Goal: Check status: Check status

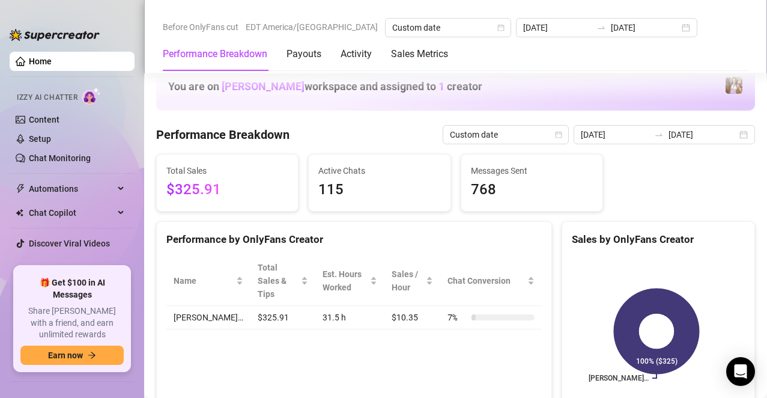
scroll to position [410, 0]
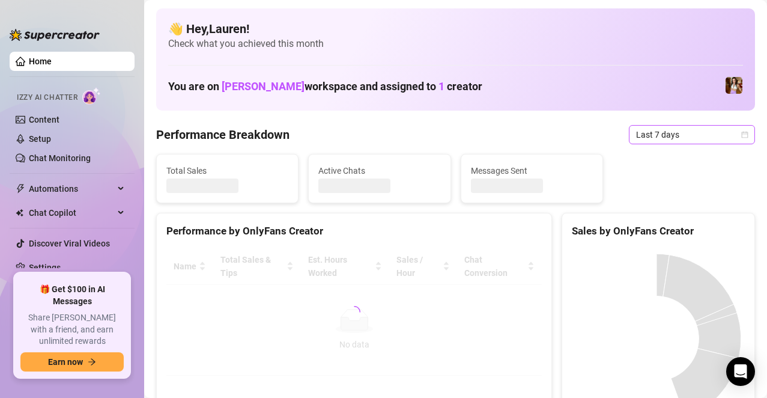
click at [677, 142] on span "Last 7 days" at bounding box center [692, 135] width 112 height 18
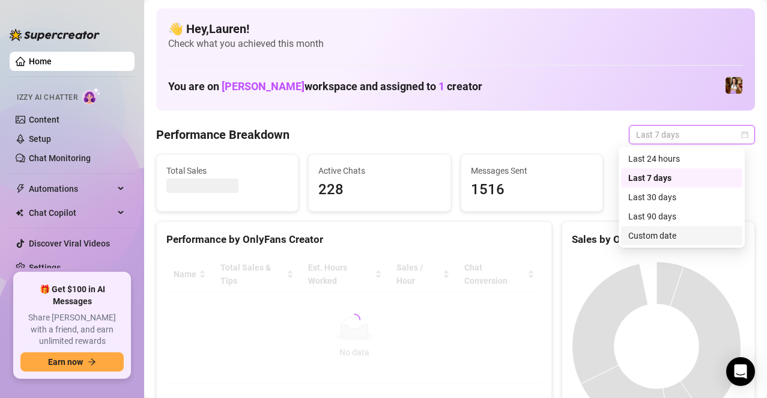
click at [652, 229] on div "Custom date" at bounding box center [681, 235] width 107 height 13
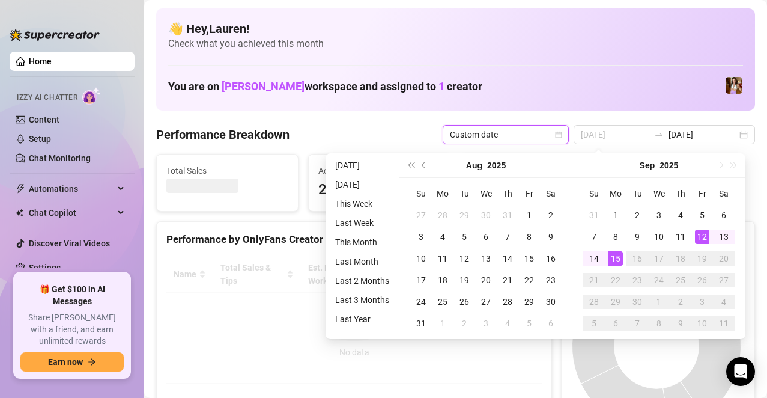
click at [709, 230] on td "12" at bounding box center [702, 237] width 22 height 22
type input "[DATE]"
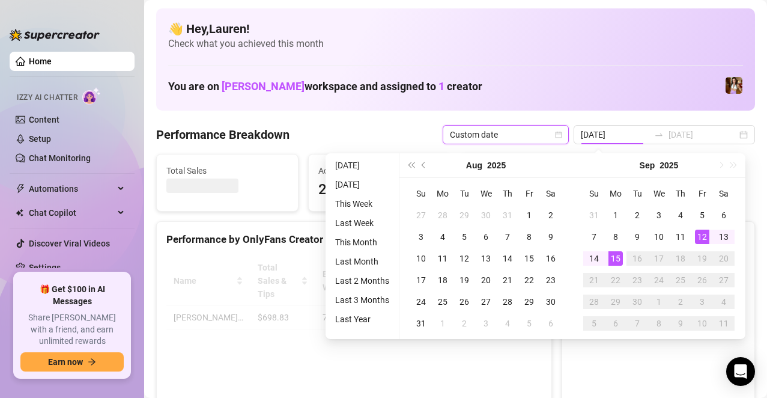
click at [702, 240] on div "12" at bounding box center [702, 236] width 14 height 14
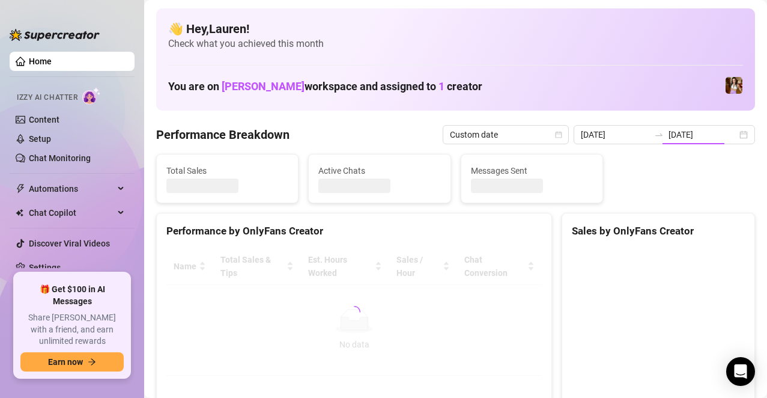
type input "[DATE]"
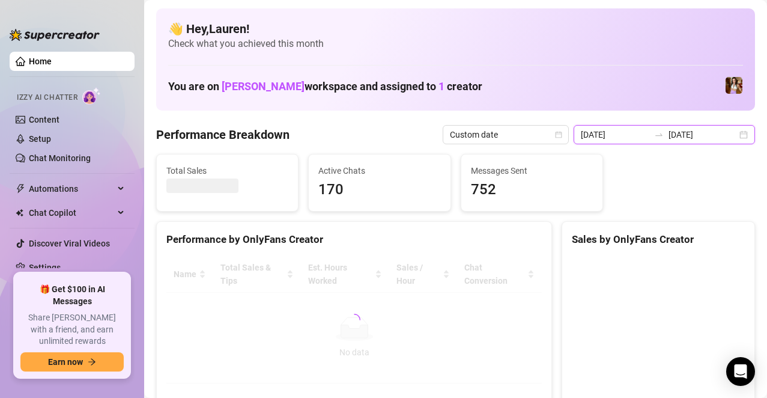
click at [640, 133] on input "[DATE]" at bounding box center [615, 134] width 68 height 13
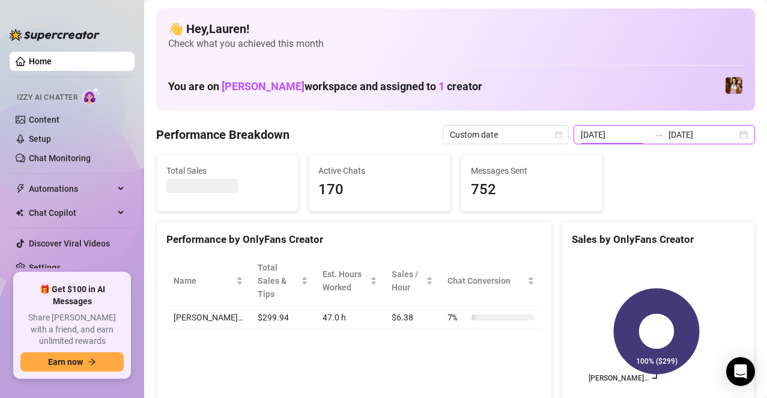
click at [730, 129] on div "[DATE] [DATE]" at bounding box center [664, 134] width 181 height 19
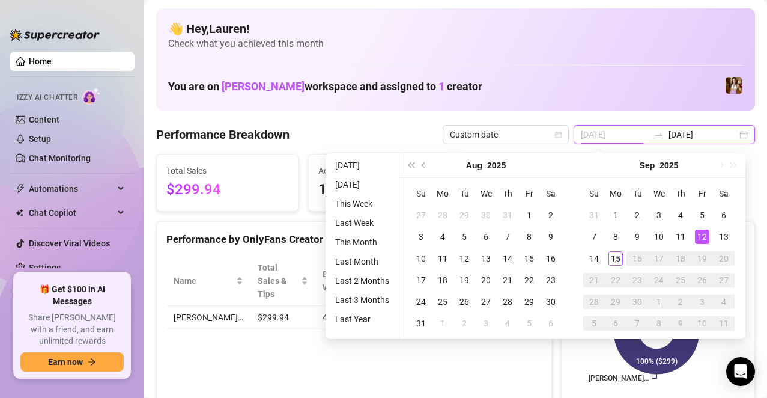
type input "[DATE]"
click at [703, 236] on div "12" at bounding box center [702, 236] width 14 height 14
type input "[DATE]"
click at [615, 260] on div "15" at bounding box center [616, 258] width 14 height 14
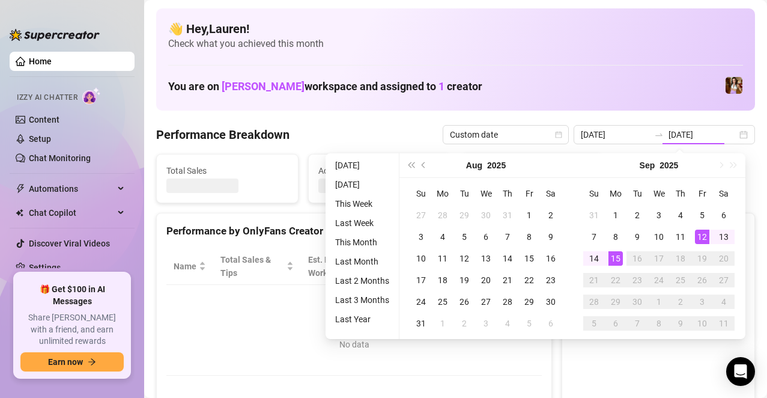
type input "[DATE]"
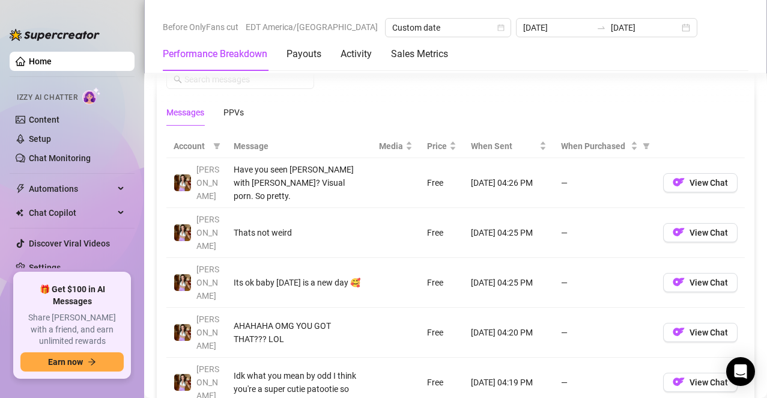
scroll to position [1081, 0]
